Goal: Transaction & Acquisition: Download file/media

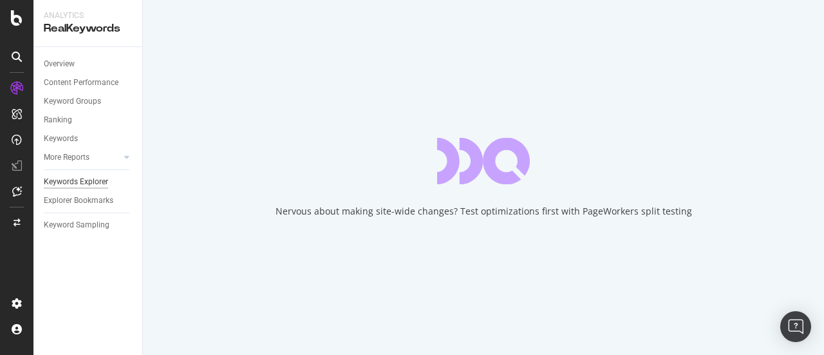
click at [93, 180] on div "Keywords Explorer" at bounding box center [76, 182] width 64 height 14
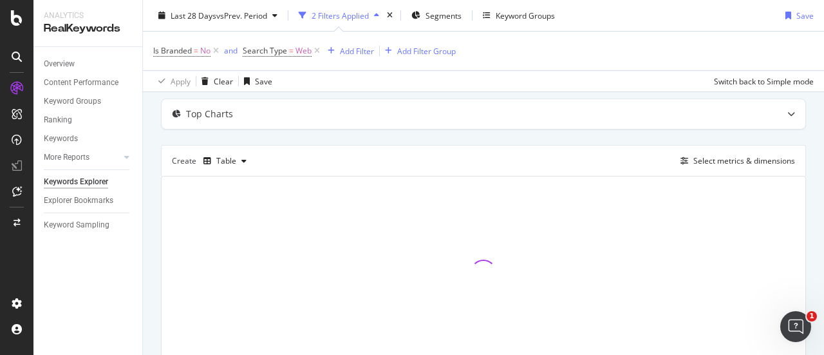
scroll to position [52, 0]
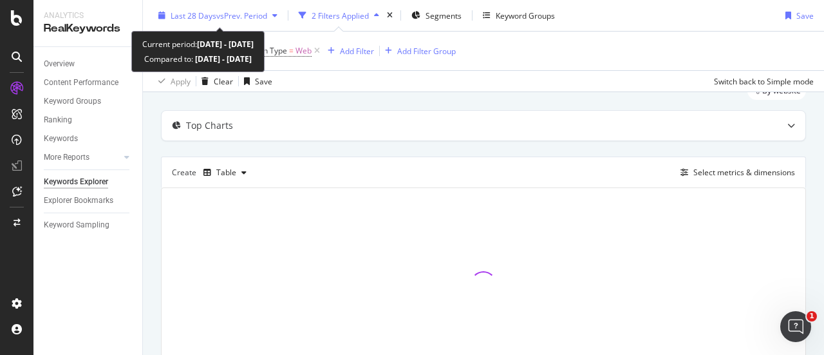
click at [249, 14] on span "vs Prev. Period" at bounding box center [241, 15] width 51 height 11
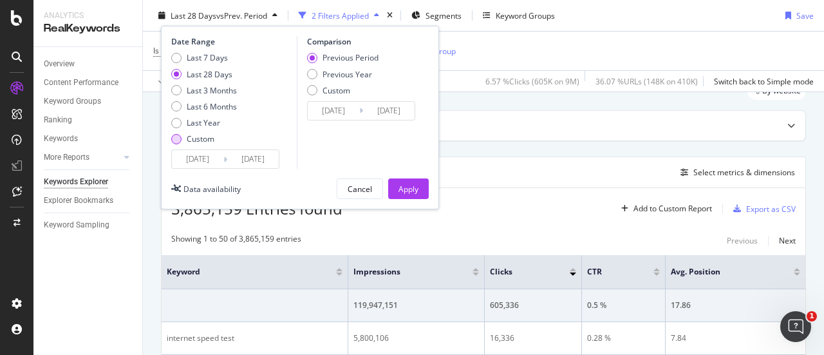
click at [198, 136] on div "Custom" at bounding box center [201, 138] width 28 height 11
click at [200, 158] on input "2025/08/28" at bounding box center [198, 159] width 52 height 18
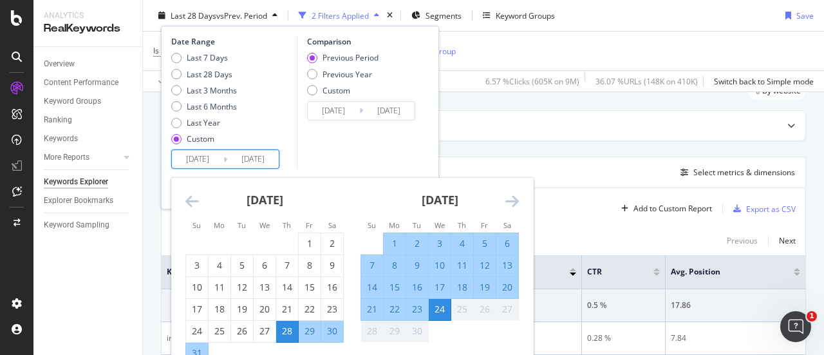
click at [513, 196] on icon "Move forward to switch to the next month." at bounding box center [513, 200] width 14 height 15
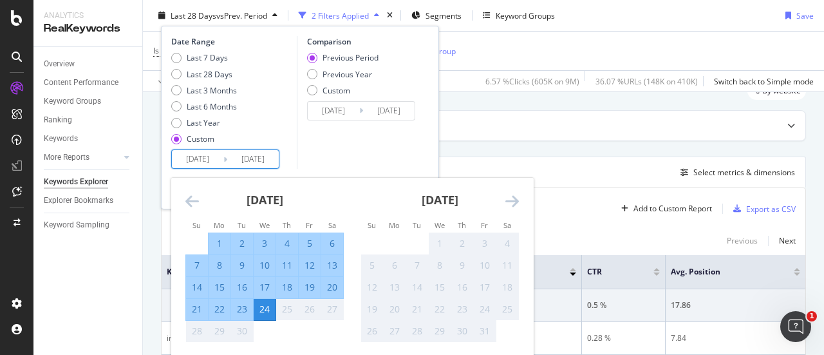
click at [515, 200] on icon "Move forward to switch to the next month." at bounding box center [513, 200] width 14 height 15
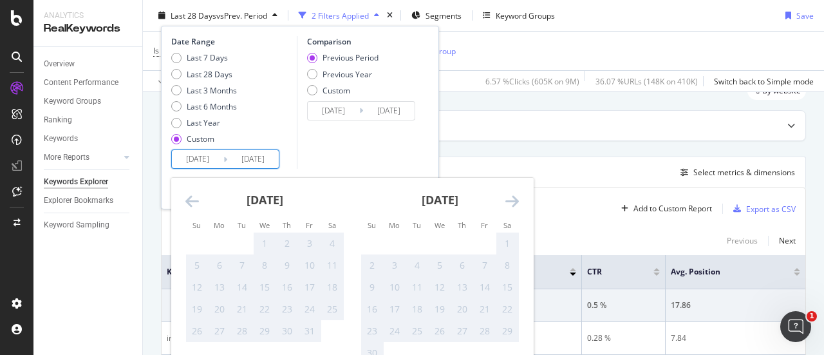
click at [192, 196] on icon "Move backward to switch to the previous month." at bounding box center [192, 200] width 14 height 15
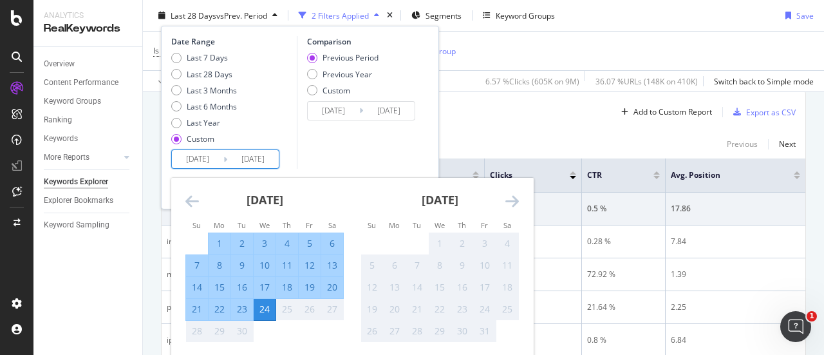
scroll to position [151, 0]
click at [187, 196] on icon "Move backward to switch to the previous month." at bounding box center [192, 200] width 14 height 15
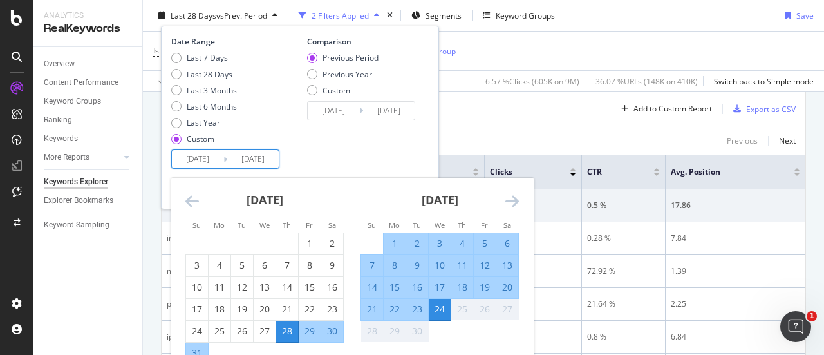
click at [205, 156] on input "2025/08/28" at bounding box center [198, 159] width 52 height 18
type input "2025/08/28"
type input "2024/08/28"
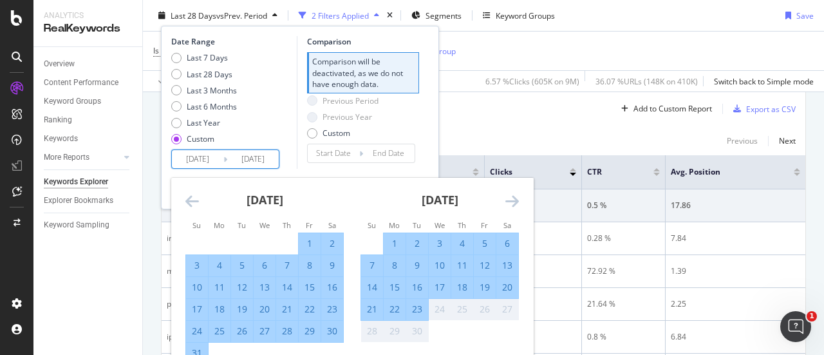
click at [188, 199] on icon "Move backward to switch to the previous month." at bounding box center [192, 200] width 14 height 15
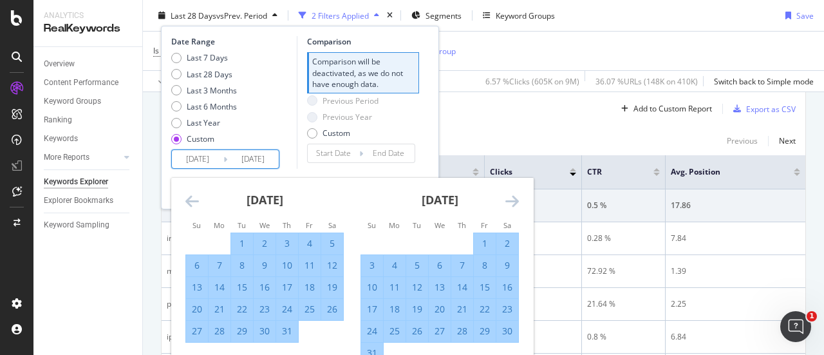
click at [188, 199] on icon "Move backward to switch to the previous month." at bounding box center [192, 200] width 14 height 15
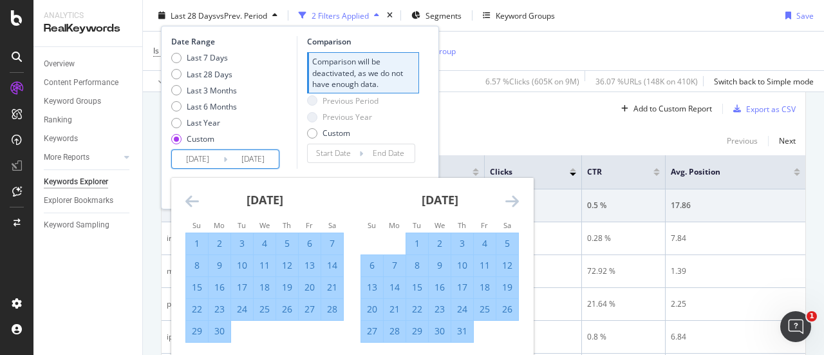
click at [188, 199] on icon "Move backward to switch to the previous month." at bounding box center [192, 200] width 14 height 15
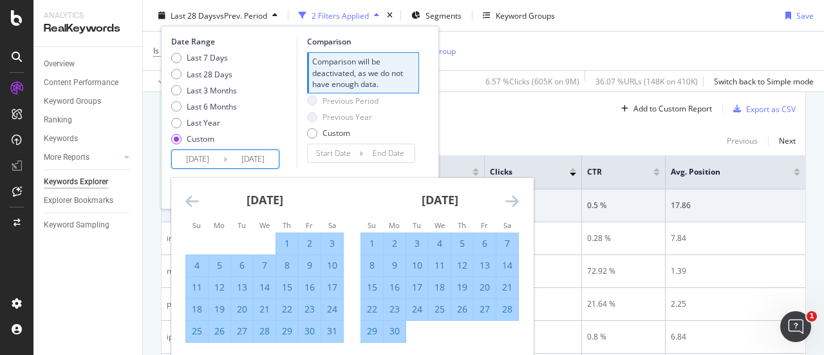
click at [188, 199] on icon "Move backward to switch to the previous month." at bounding box center [192, 200] width 14 height 15
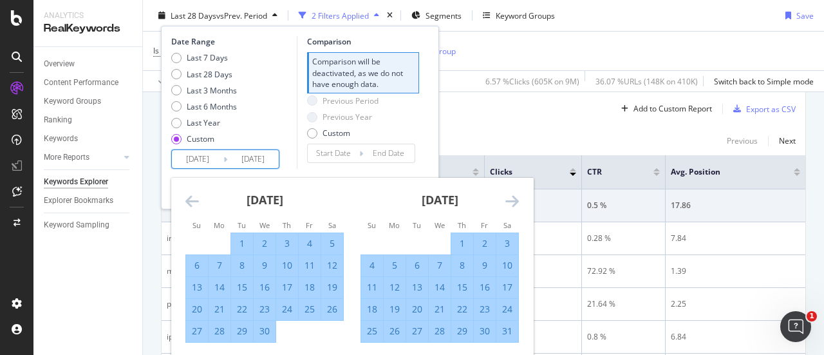
click at [188, 199] on icon "Move backward to switch to the previous month." at bounding box center [192, 200] width 14 height 15
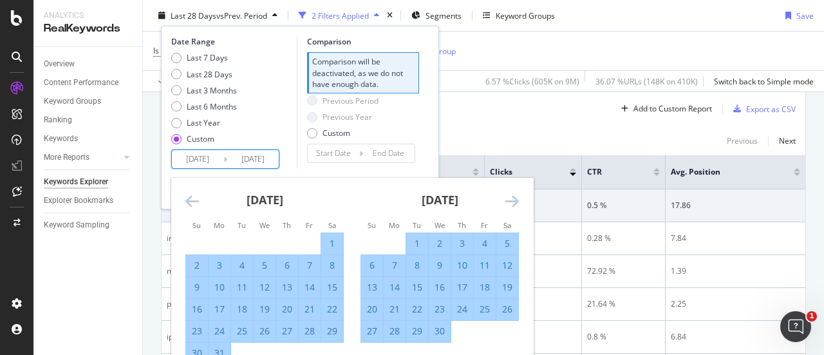
click at [188, 199] on icon "Move backward to switch to the previous month." at bounding box center [192, 200] width 14 height 15
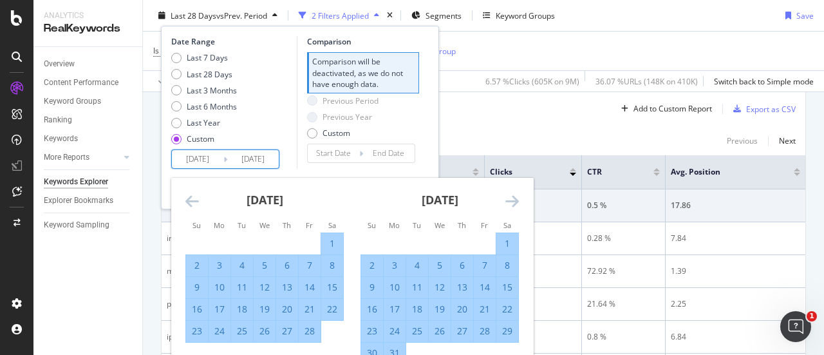
click at [188, 199] on icon "Move backward to switch to the previous month." at bounding box center [192, 200] width 14 height 15
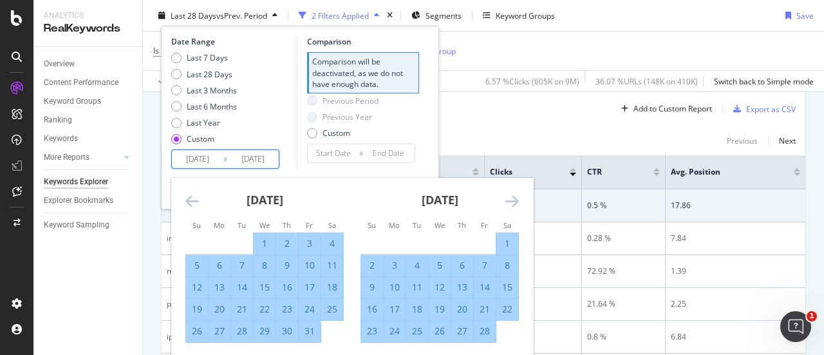
click at [188, 199] on icon "Move backward to switch to the previous month." at bounding box center [192, 200] width 14 height 15
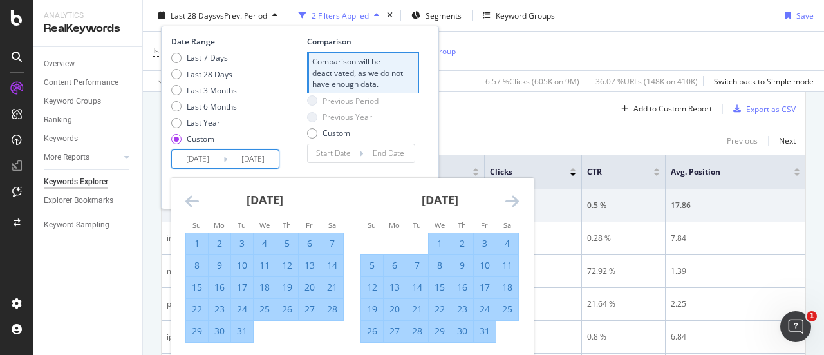
click at [188, 199] on icon "Move backward to switch to the previous month." at bounding box center [192, 200] width 14 height 15
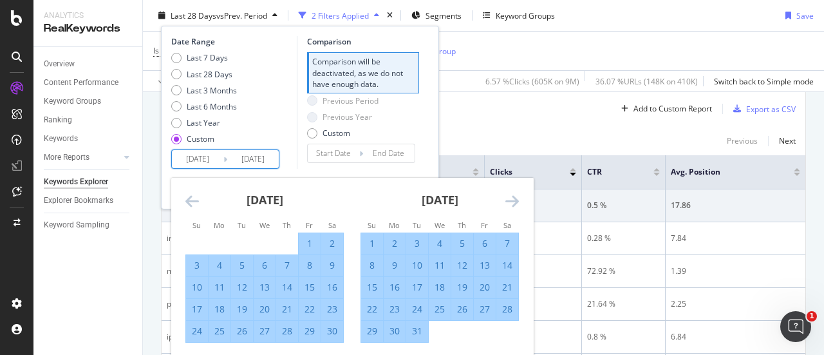
click at [188, 199] on icon "Move backward to switch to the previous month." at bounding box center [192, 200] width 14 height 15
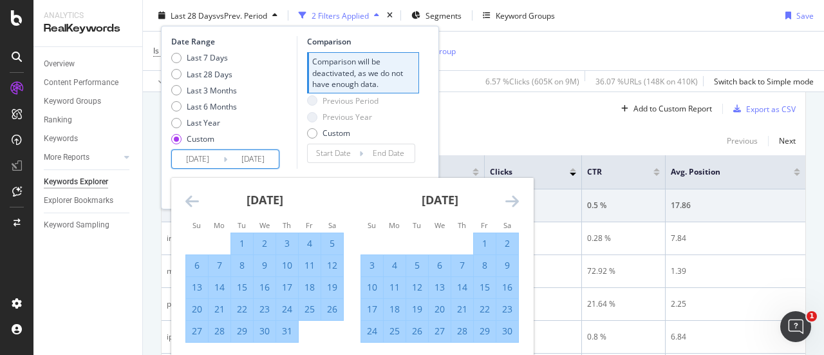
click at [188, 199] on icon "Move backward to switch to the previous month." at bounding box center [192, 200] width 14 height 15
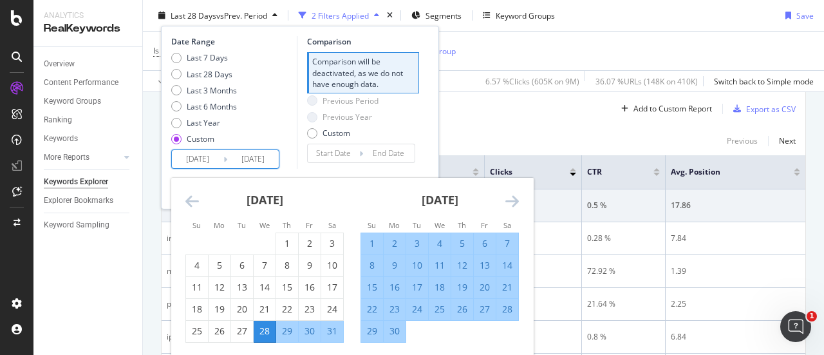
click at [188, 199] on icon "Move backward to switch to the previous month." at bounding box center [192, 200] width 14 height 15
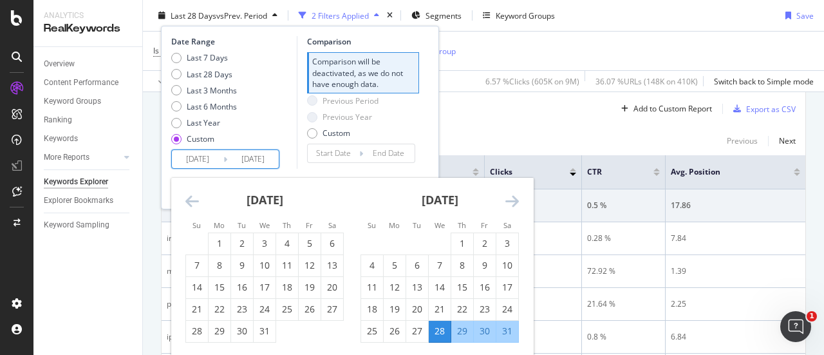
click at [188, 199] on icon "Move backward to switch to the previous month." at bounding box center [192, 200] width 14 height 15
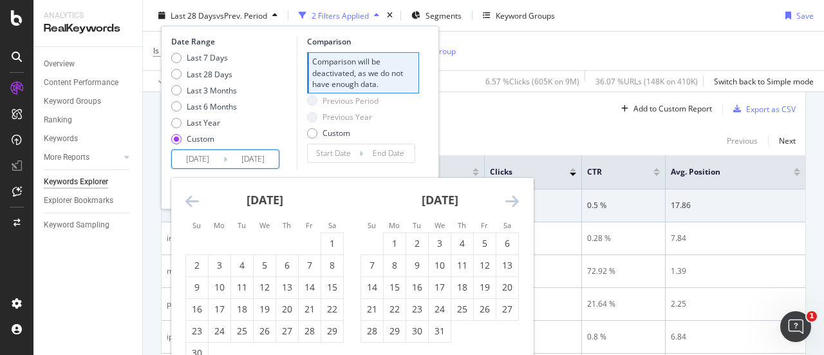
click at [214, 157] on input "2024/08/28" at bounding box center [198, 159] width 52 height 18
click at [94, 280] on div "Overview Content Performance Keyword Groups Ranking Keywords More Reports Count…" at bounding box center [87, 201] width 109 height 308
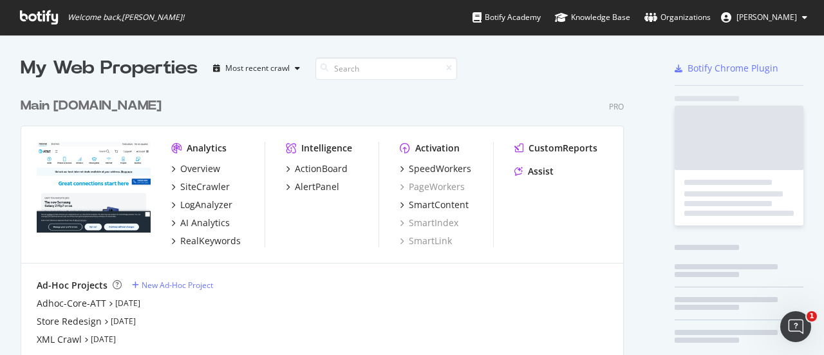
scroll to position [345, 804]
click at [205, 238] on div "RealKeywords" at bounding box center [210, 240] width 61 height 13
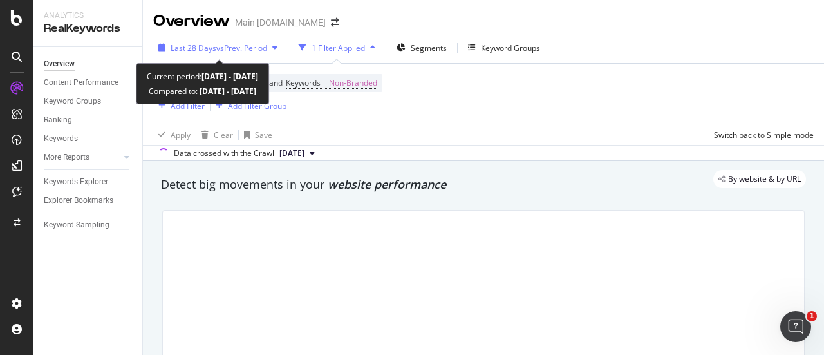
click at [239, 43] on span "vs Prev. Period" at bounding box center [241, 48] width 51 height 11
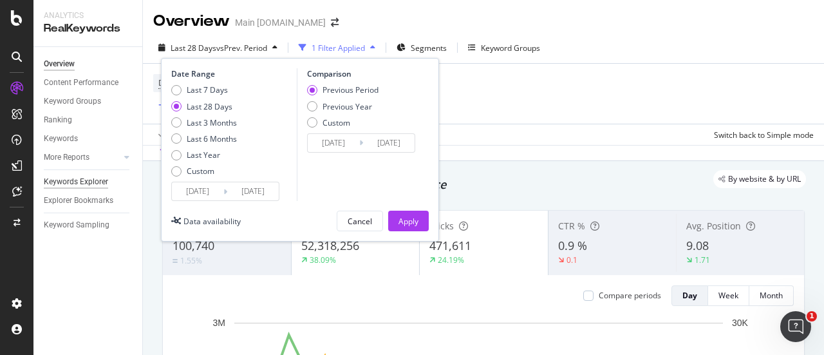
click at [91, 184] on div "Keywords Explorer" at bounding box center [76, 182] width 64 height 14
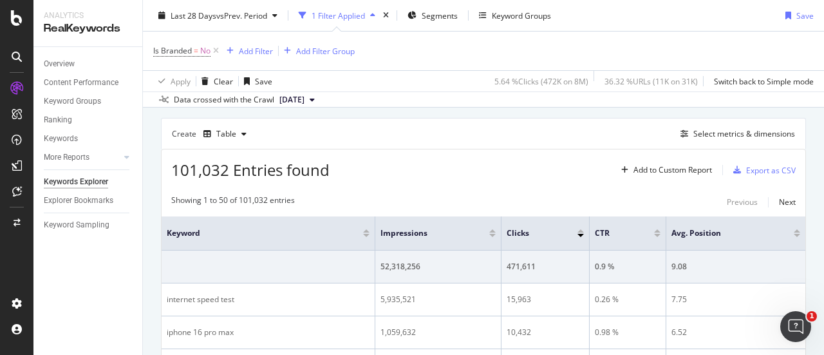
scroll to position [71, 0]
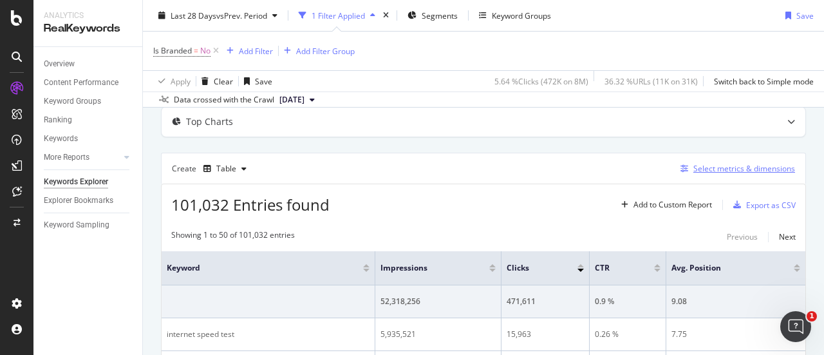
click at [748, 166] on div "Select metrics & dimensions" at bounding box center [745, 168] width 102 height 11
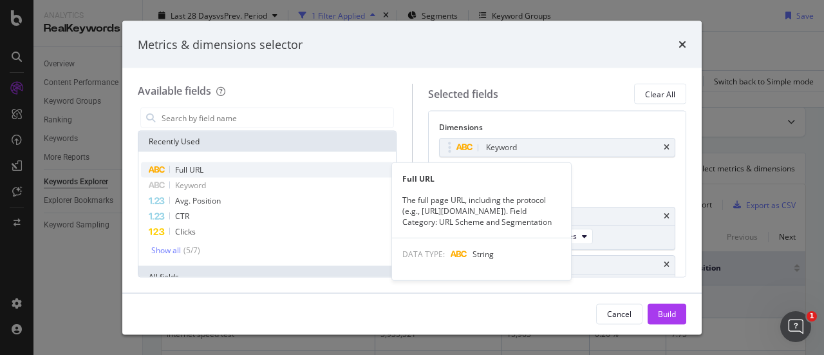
click at [254, 170] on div "Full URL" at bounding box center [267, 169] width 252 height 15
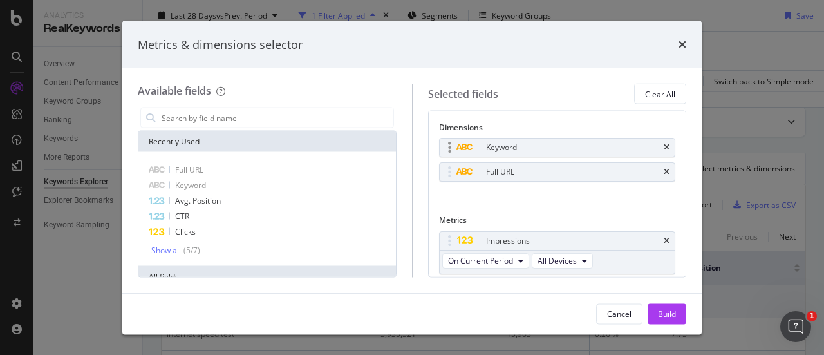
click at [654, 151] on div "Keyword" at bounding box center [558, 147] width 236 height 18
click at [664, 145] on icon "times" at bounding box center [667, 148] width 6 height 8
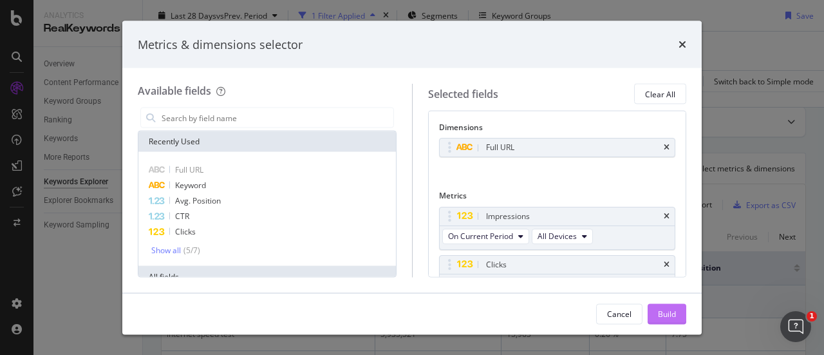
click at [665, 310] on div "Build" at bounding box center [667, 313] width 18 height 11
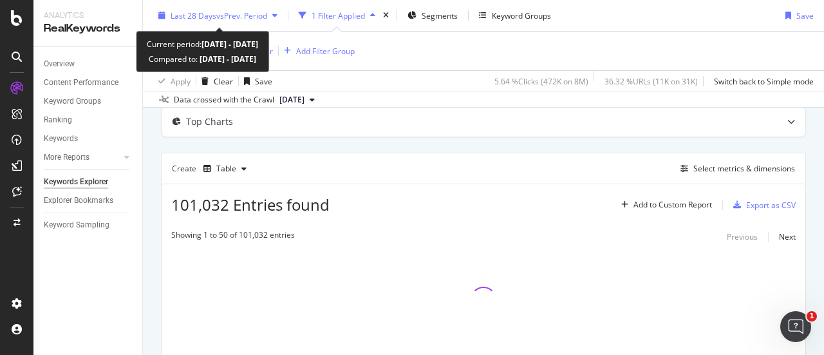
click at [211, 19] on span "Last 28 Days" at bounding box center [194, 15] width 46 height 11
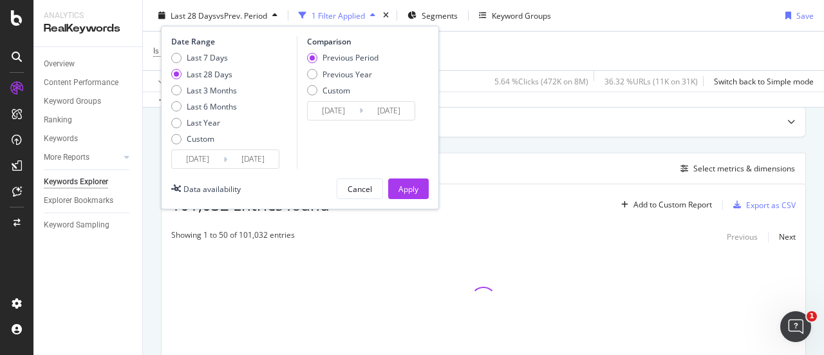
click at [210, 158] on input "2025/09/07" at bounding box center [198, 159] width 52 height 18
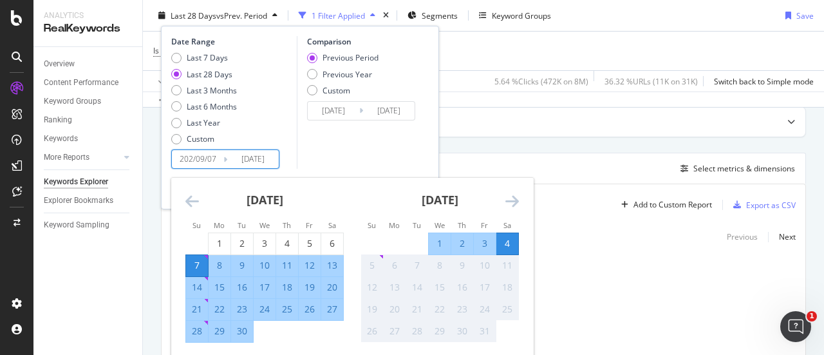
type input "2025/09/07"
type input "2023/08/11"
type input "2024/09/06"
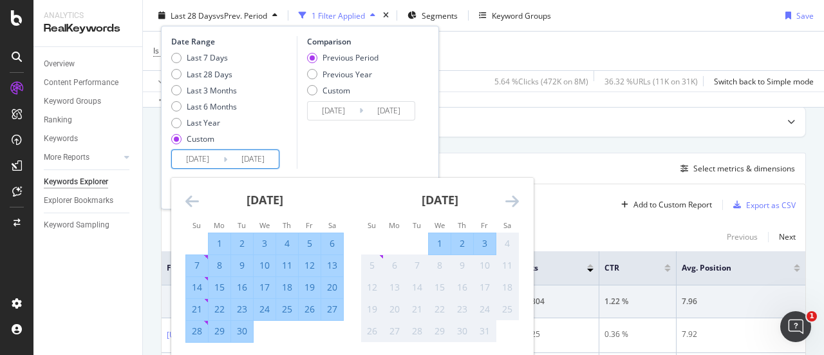
click at [210, 158] on input "2024/09/07" at bounding box center [198, 159] width 52 height 18
type input "2024/09/07"
type input "2023/10/10"
type input "2024/10/06"
click at [210, 158] on input "2024/10/07" at bounding box center [198, 159] width 52 height 18
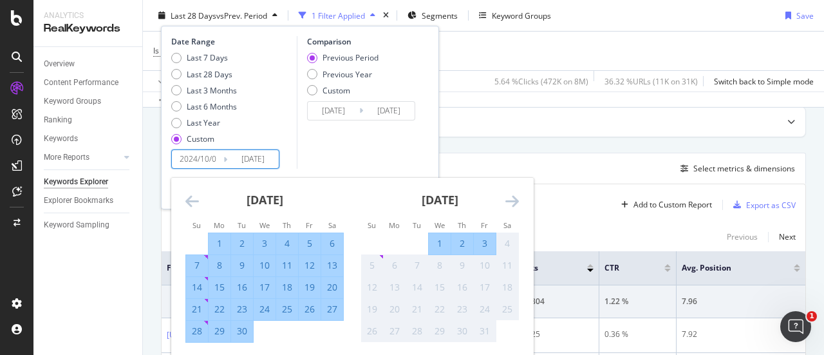
type input "2024/10/07"
type input "2023/10/02"
type input "2024/10/02"
type input "2024/10/03"
click at [322, 171] on div "Date Range Last 7 Days Last 28 Days Last 3 Months Last 6 Months Last Year Custo…" at bounding box center [300, 118] width 278 height 184
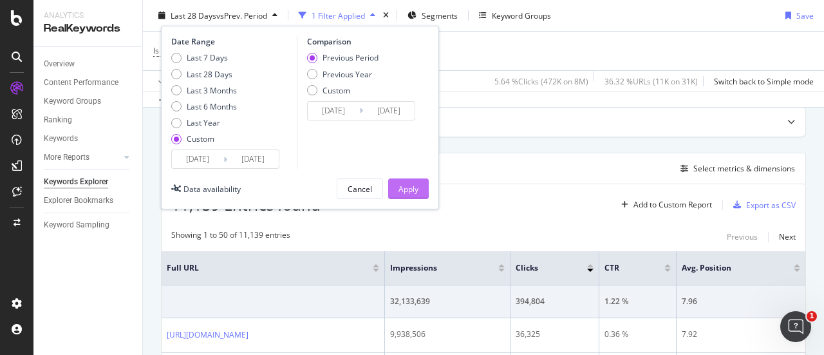
click at [412, 180] on div "Apply" at bounding box center [409, 188] width 20 height 19
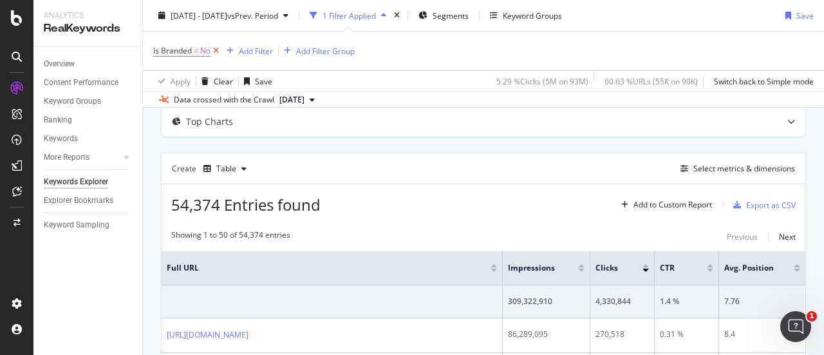
click at [216, 50] on icon at bounding box center [216, 50] width 11 height 13
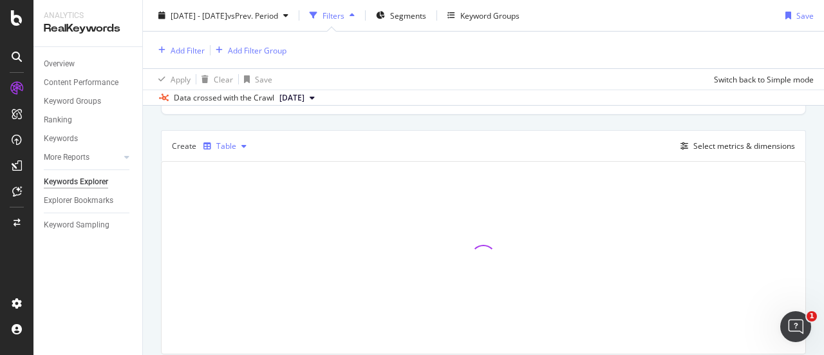
scroll to position [94, 0]
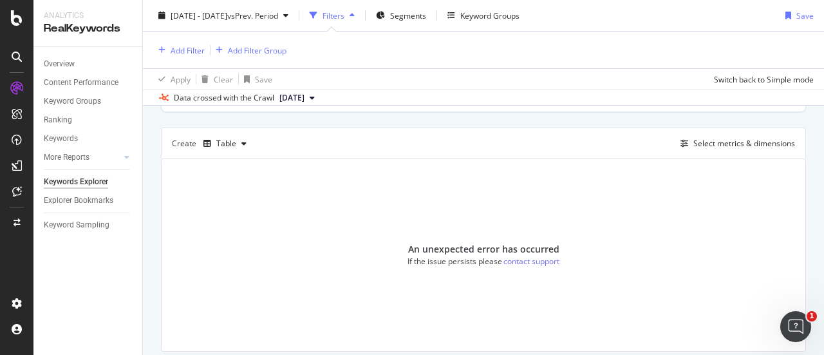
click at [634, 41] on div "Add Filter Add Filter Group" at bounding box center [483, 50] width 661 height 37
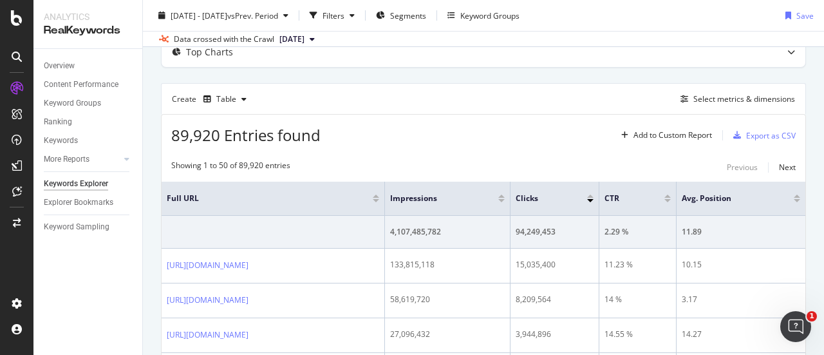
scroll to position [81, 0]
click at [746, 132] on div "Export as CSV" at bounding box center [771, 134] width 50 height 11
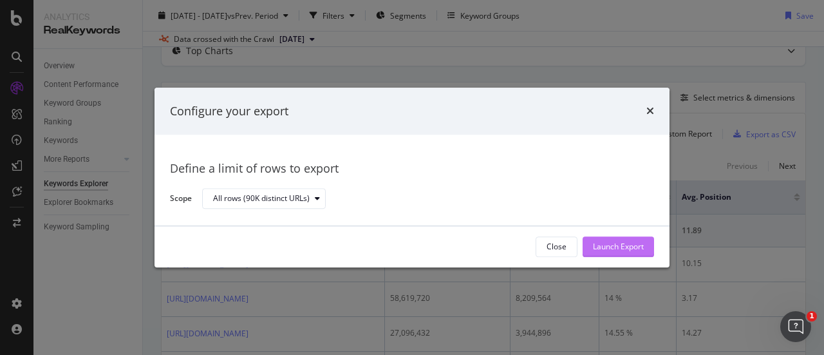
click at [606, 245] on div "Launch Export" at bounding box center [618, 247] width 51 height 11
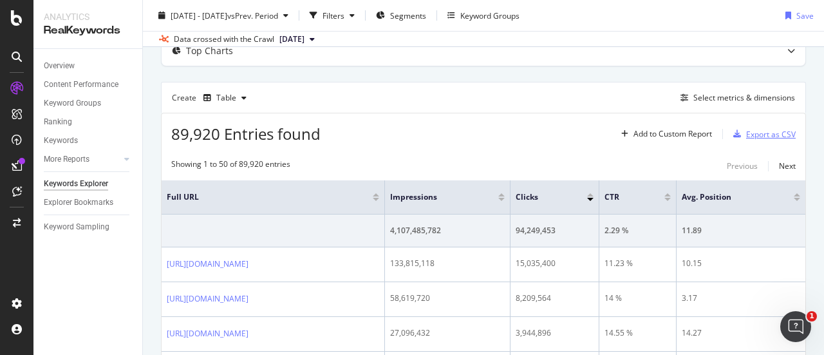
scroll to position [0, 0]
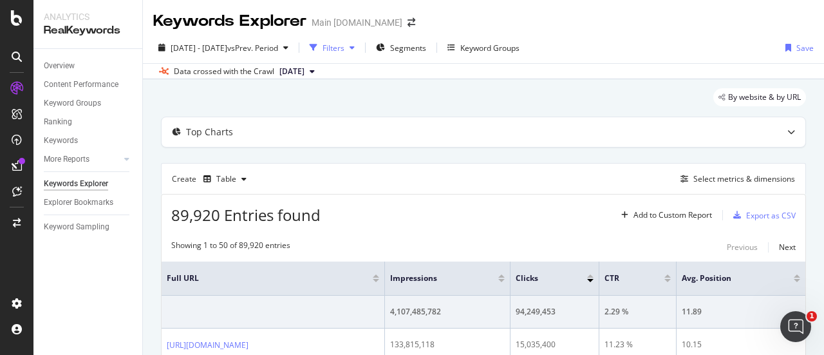
click at [345, 46] on div "Filters" at bounding box center [334, 48] width 22 height 11
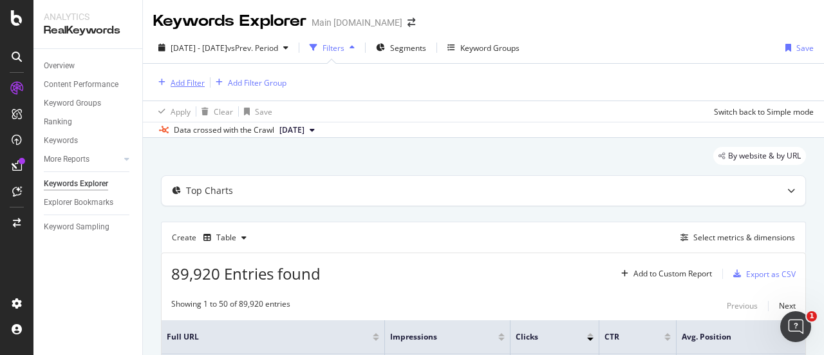
click at [179, 78] on div "Add Filter" at bounding box center [188, 82] width 34 height 11
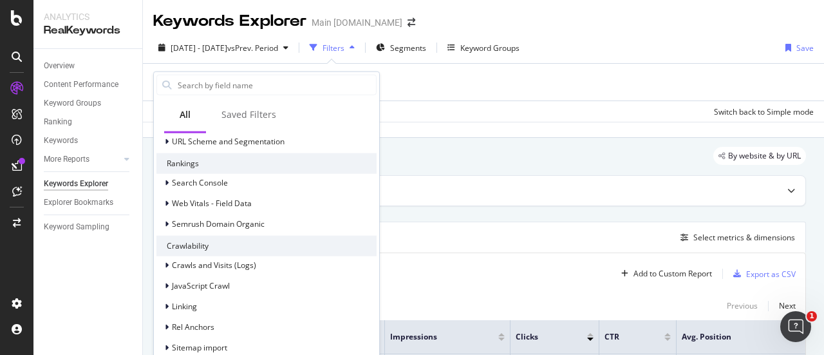
scroll to position [242, 0]
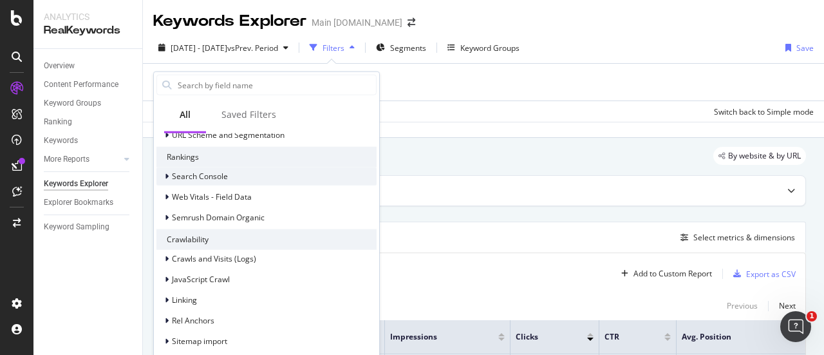
click at [215, 172] on span "Search Console" at bounding box center [200, 176] width 56 height 11
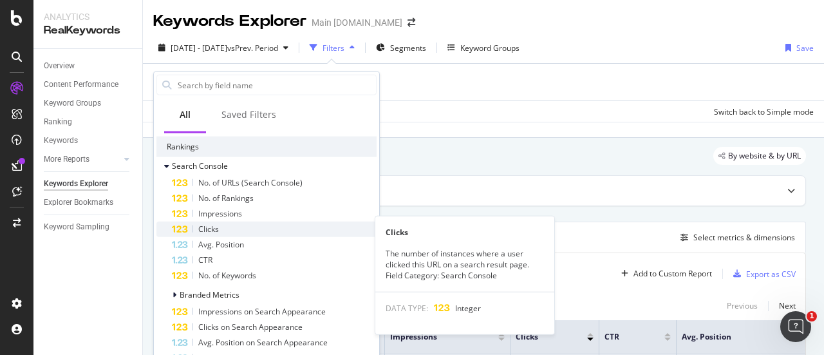
scroll to position [257, 0]
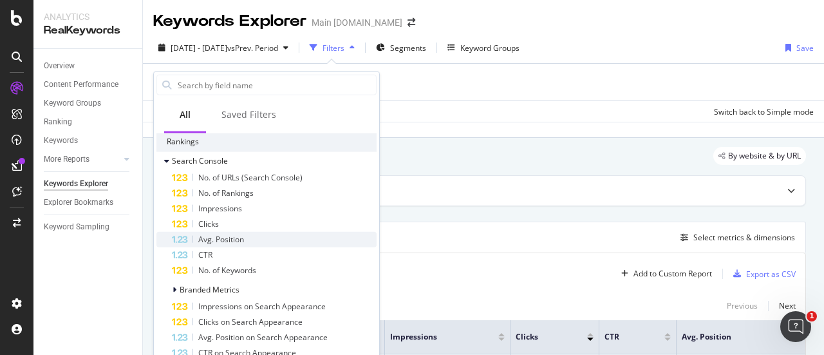
click at [250, 233] on div "Avg. Position" at bounding box center [274, 239] width 205 height 15
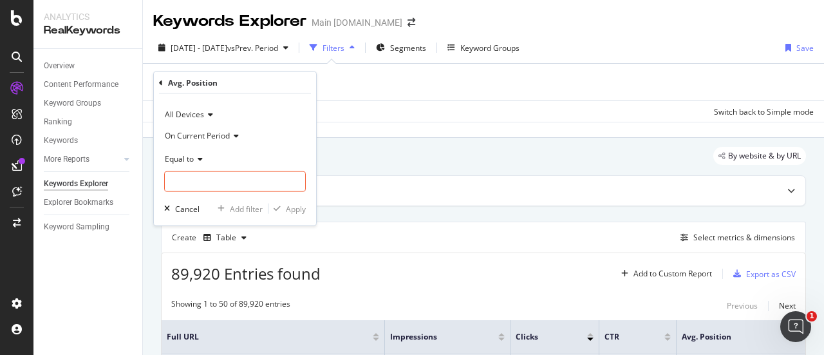
click at [191, 148] on div "Equal to" at bounding box center [235, 158] width 142 height 21
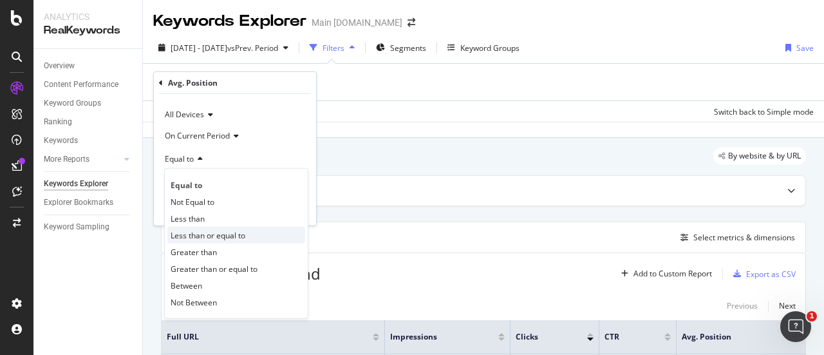
click at [225, 231] on span "Less than or equal to" at bounding box center [208, 234] width 75 height 11
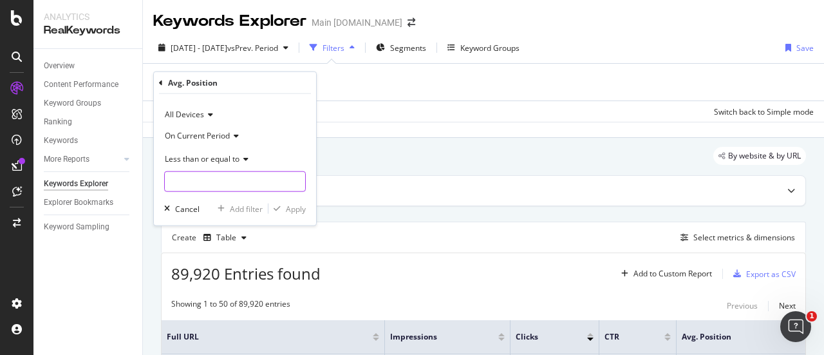
click at [205, 179] on input "number" at bounding box center [235, 181] width 142 height 21
type input "10"
click at [298, 209] on div "Apply" at bounding box center [296, 208] width 20 height 11
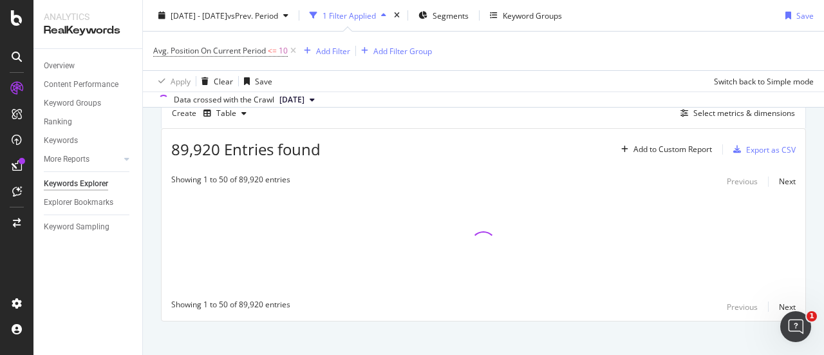
scroll to position [137, 0]
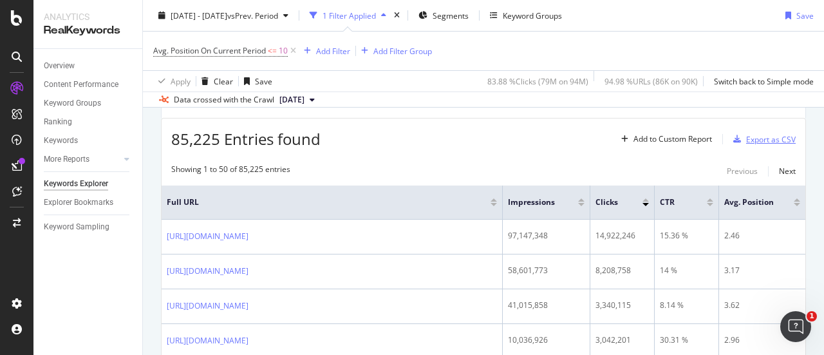
click at [757, 138] on div "Export as CSV" at bounding box center [771, 139] width 50 height 11
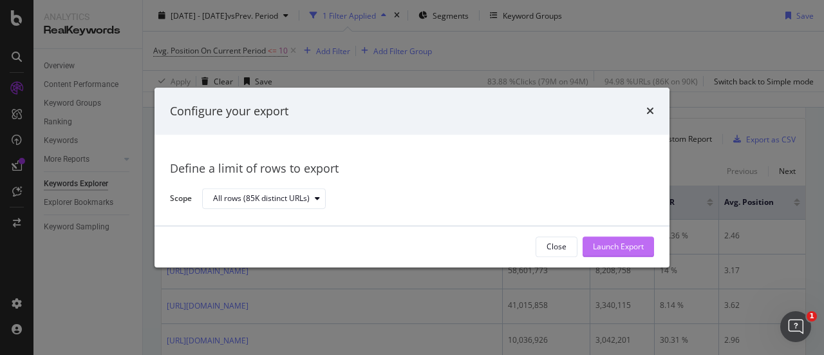
click at [599, 249] on div "Launch Export" at bounding box center [618, 247] width 51 height 11
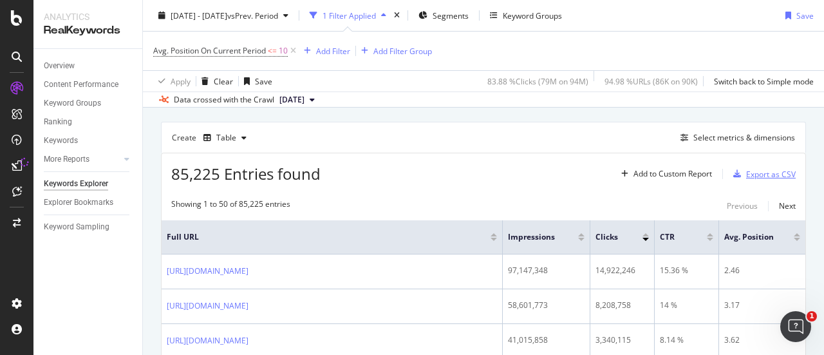
scroll to position [50, 0]
